Goal: Transaction & Acquisition: Purchase product/service

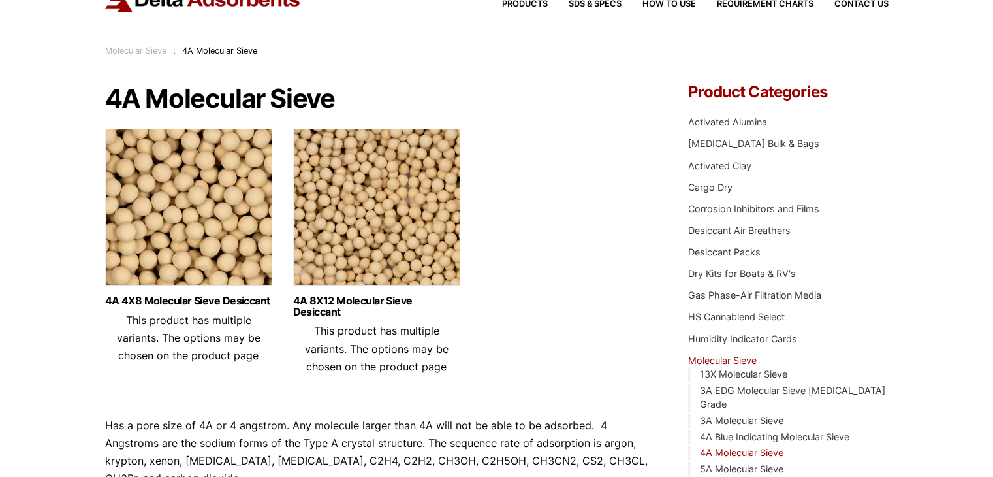
scroll to position [131, 0]
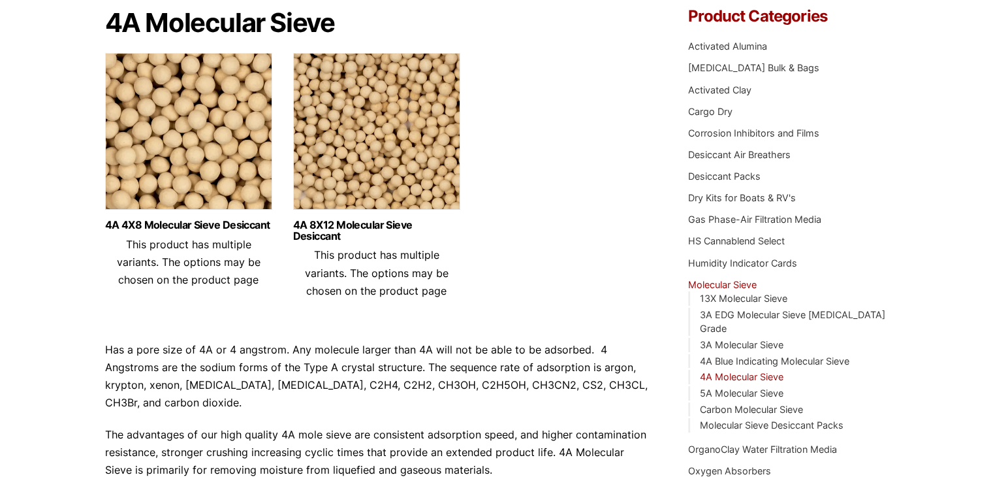
click at [356, 159] on img at bounding box center [376, 134] width 167 height 163
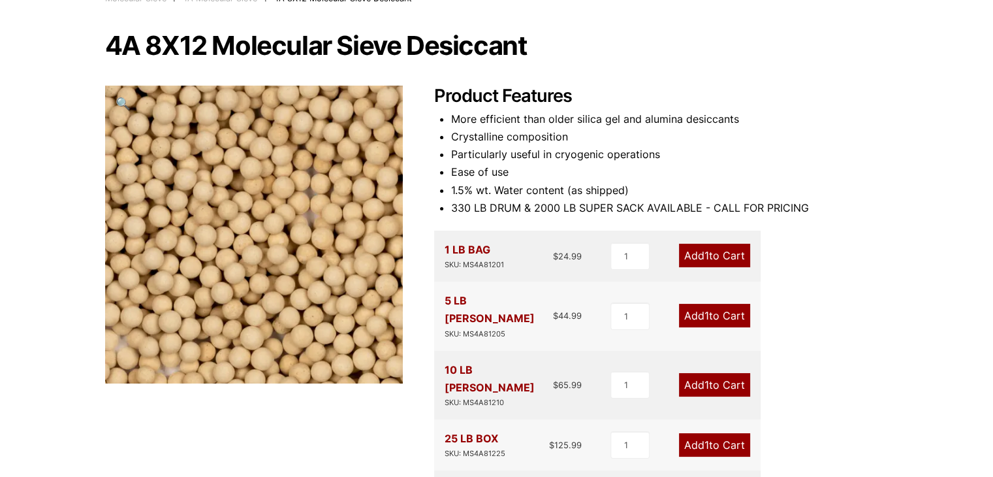
scroll to position [65, 0]
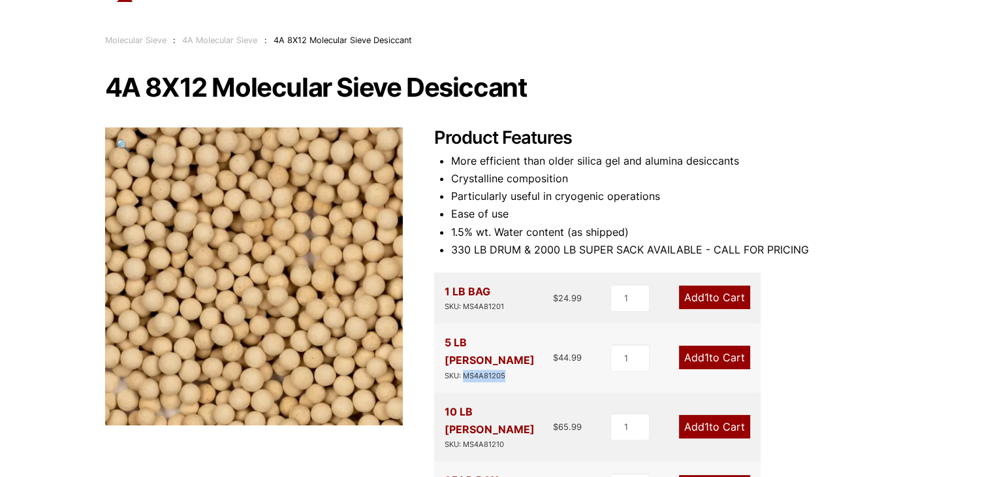
drag, startPoint x: 505, startPoint y: 359, endPoint x: 462, endPoint y: 361, distance: 42.5
click at [462, 370] on div "SKU: MS4A81205" at bounding box center [499, 376] width 109 height 12
copy div "MS4A81205"
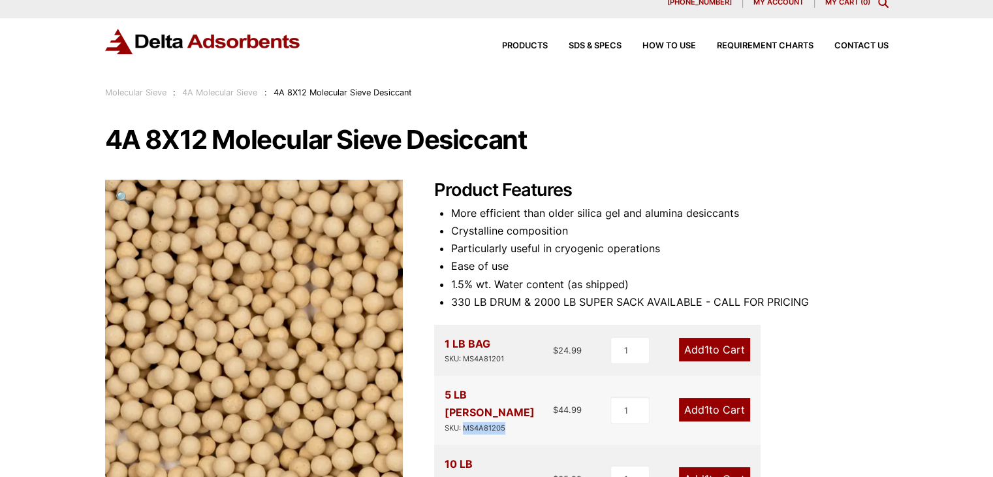
scroll to position [0, 0]
